Goal: Information Seeking & Learning: Understand process/instructions

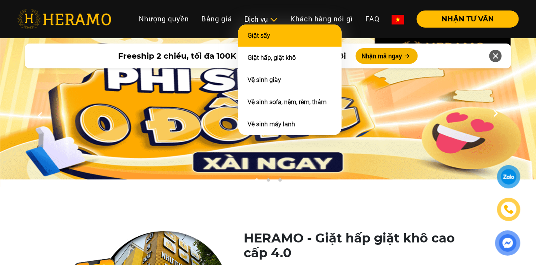
click at [271, 34] on li "Giặt sấy" at bounding box center [289, 36] width 103 height 22
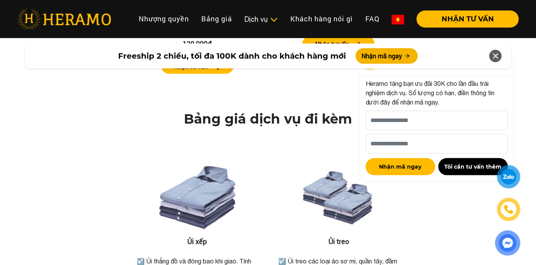
scroll to position [1184, 0]
click at [497, 56] on icon at bounding box center [495, 56] width 9 height 14
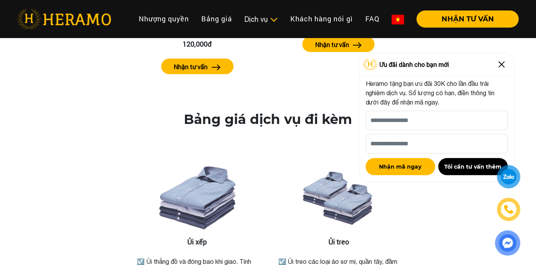
scroll to position [1371, 0]
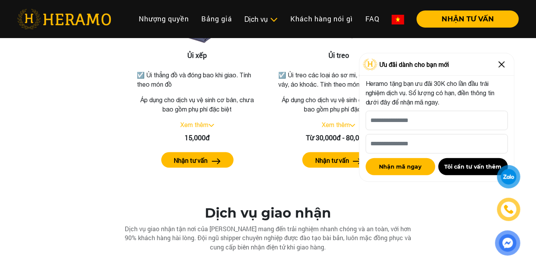
click at [503, 67] on img at bounding box center [502, 64] width 12 height 12
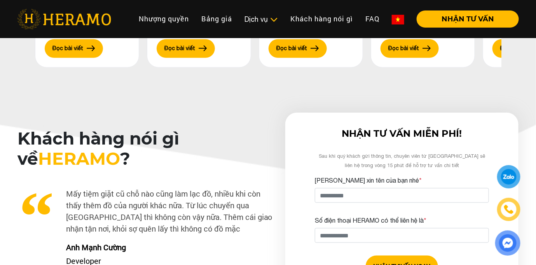
scroll to position [1961, 0]
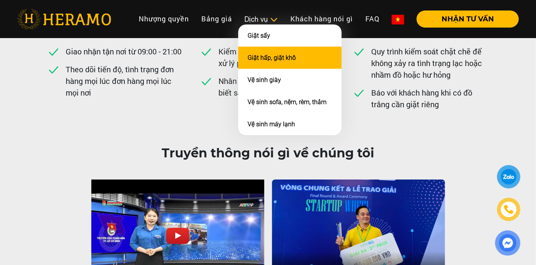
click at [265, 56] on link "Giặt hấp, giặt khô" at bounding box center [272, 57] width 48 height 7
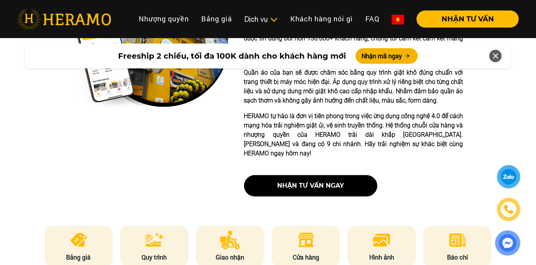
scroll to position [311, 0]
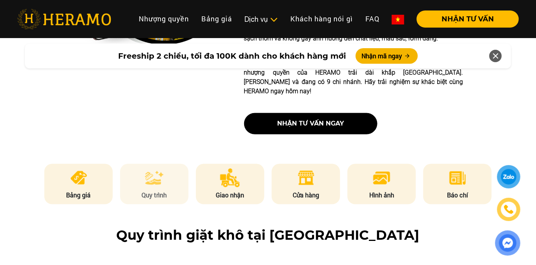
click at [152, 191] on p "Quy trình" at bounding box center [154, 195] width 68 height 9
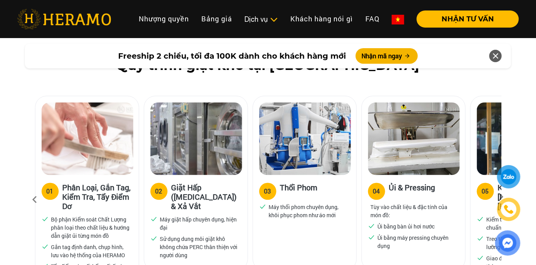
scroll to position [512, 0]
